Goal: Find specific page/section: Find specific page/section

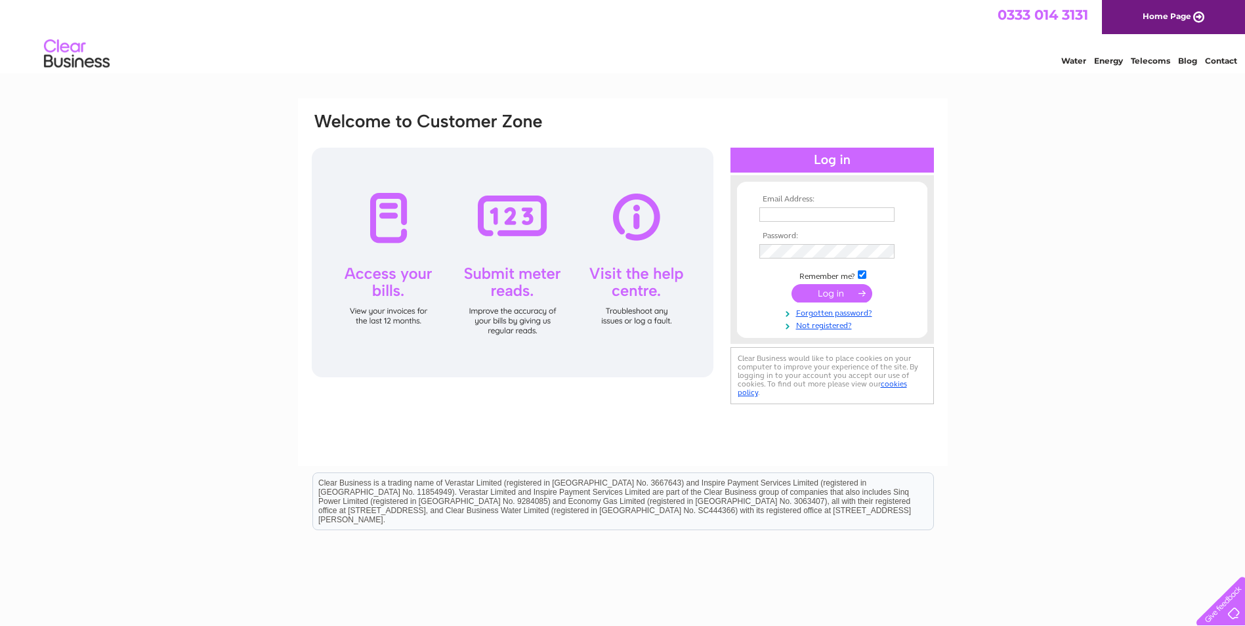
type input "davidc@dmcarnegie.co.uk"
click at [828, 292] on input "submit" at bounding box center [831, 293] width 81 height 18
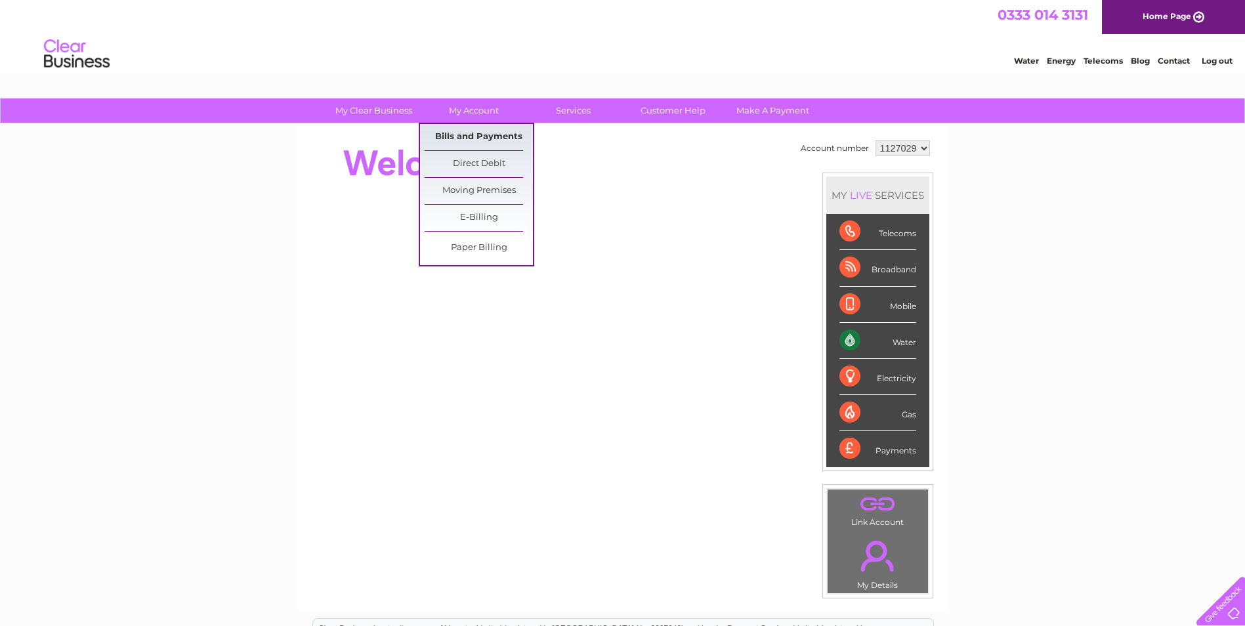
click at [473, 133] on link "Bills and Payments" at bounding box center [479, 137] width 108 height 26
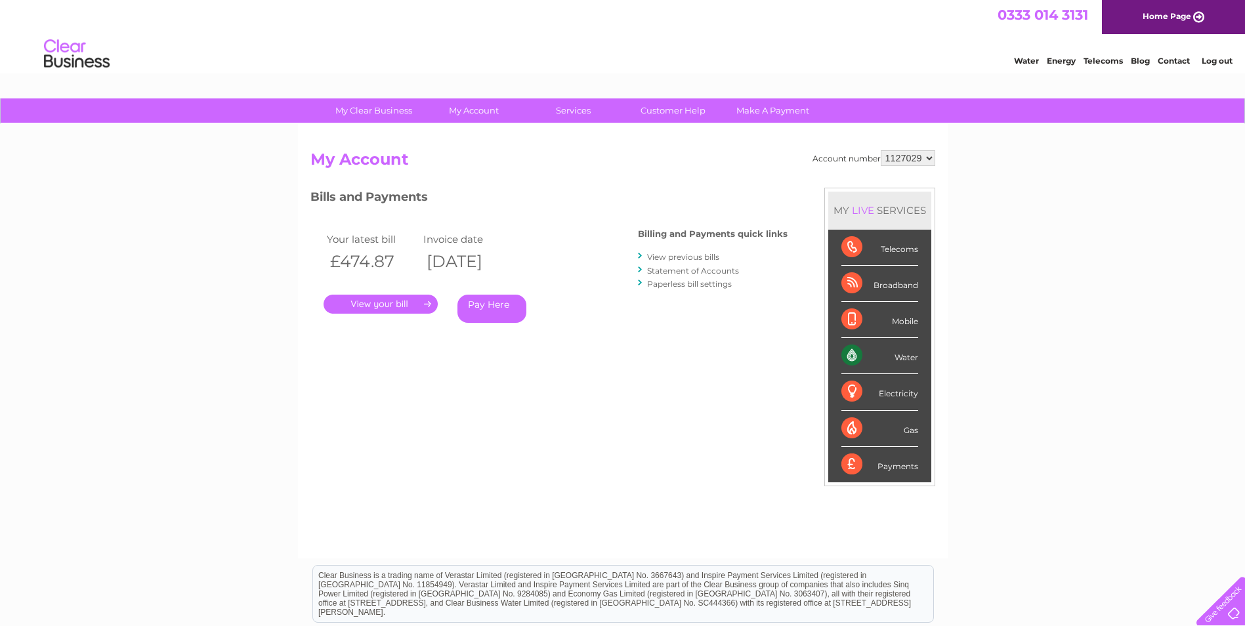
click at [395, 301] on link "." at bounding box center [381, 304] width 114 height 19
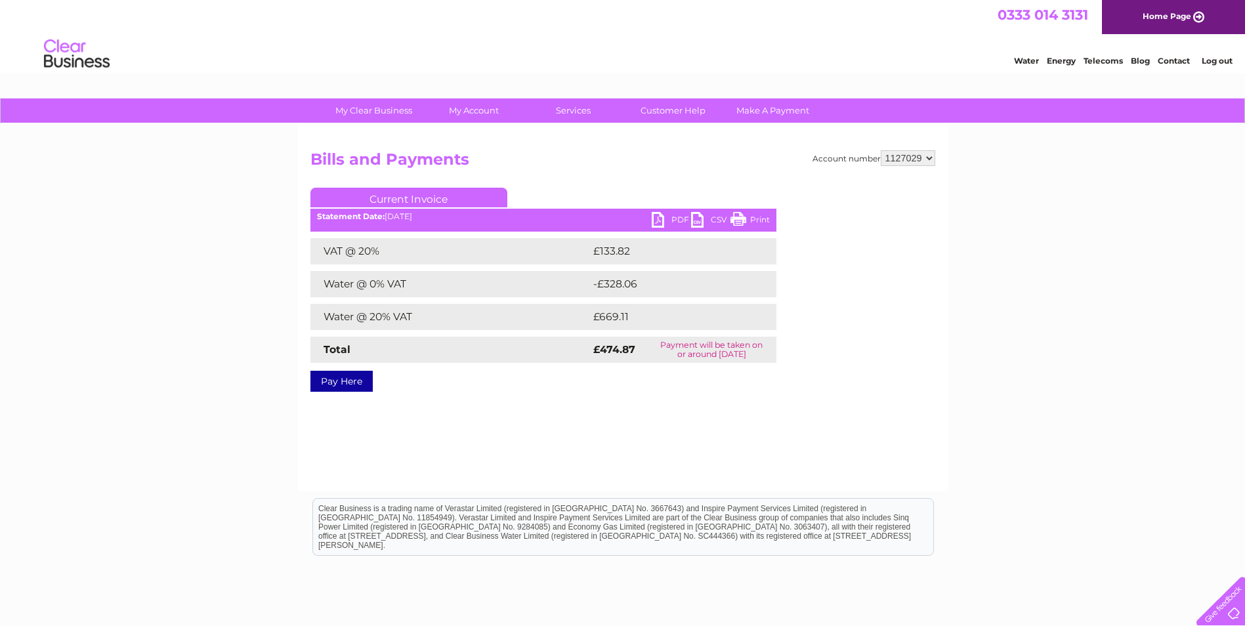
click at [656, 218] on link "PDF" at bounding box center [671, 221] width 39 height 19
